Goal: Task Accomplishment & Management: Manage account settings

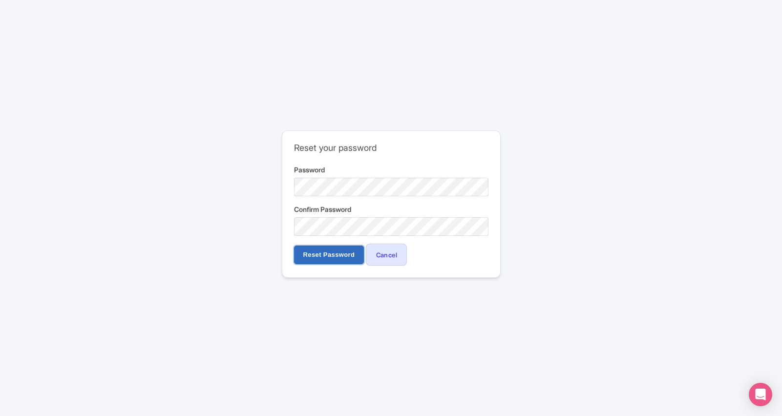
click at [338, 252] on input "Reset Password" at bounding box center [329, 255] width 70 height 19
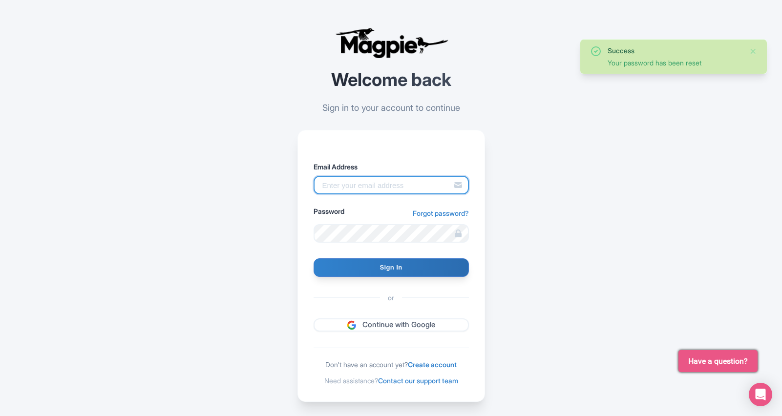
click at [366, 188] on input "Email Address" at bounding box center [391, 185] width 155 height 19
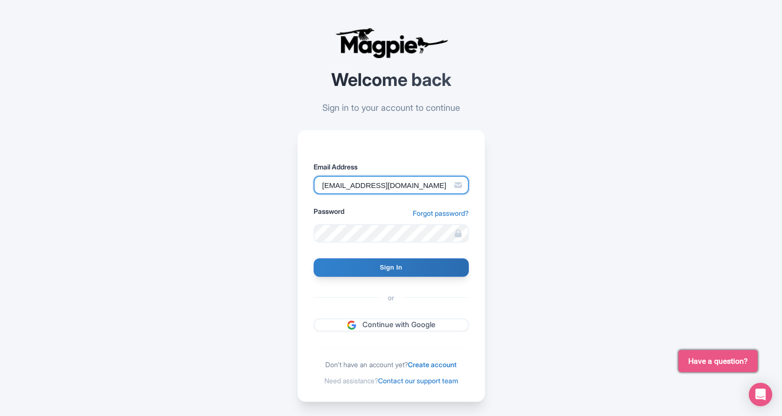
scroll to position [0, 11]
type input "[EMAIL_ADDRESS][DOMAIN_NAME]"
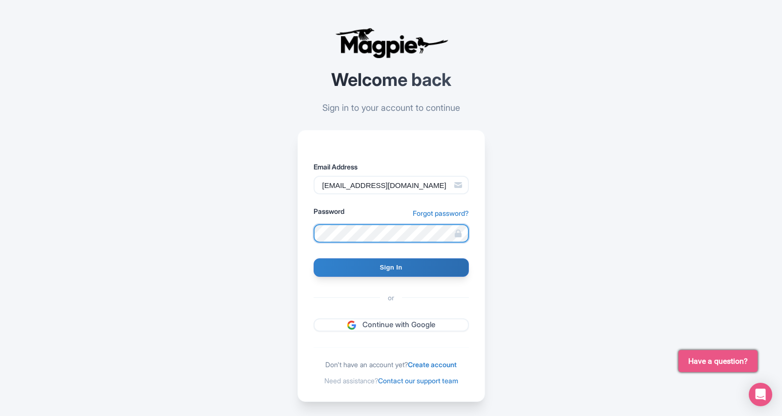
click at [314, 259] on input "Sign In" at bounding box center [391, 268] width 155 height 19
type input "Signing in..."
